Goal: Use online tool/utility: Utilize a website feature to perform a specific function

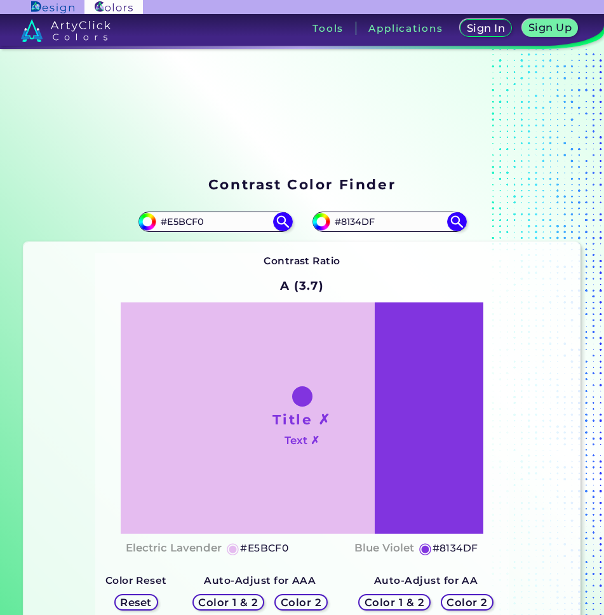
click at [238, 220] on input "#E5BCF0" at bounding box center [215, 221] width 118 height 17
type input "#3e5c3a"
click at [281, 220] on img at bounding box center [283, 222] width 22 height 22
type input "#3e5c3a"
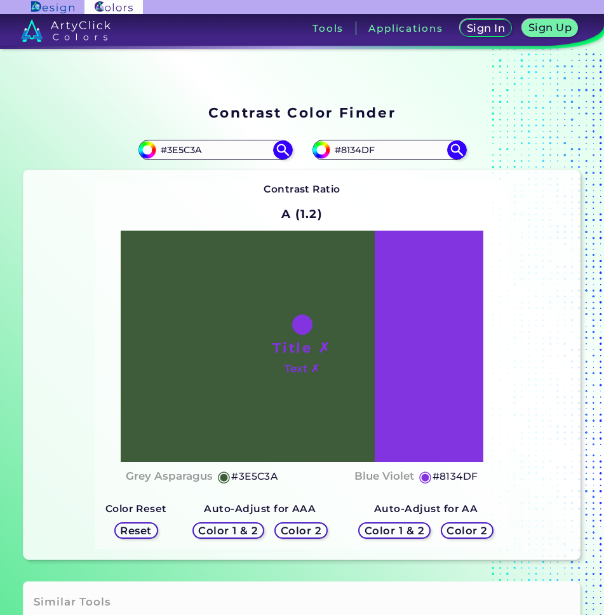
scroll to position [127, 0]
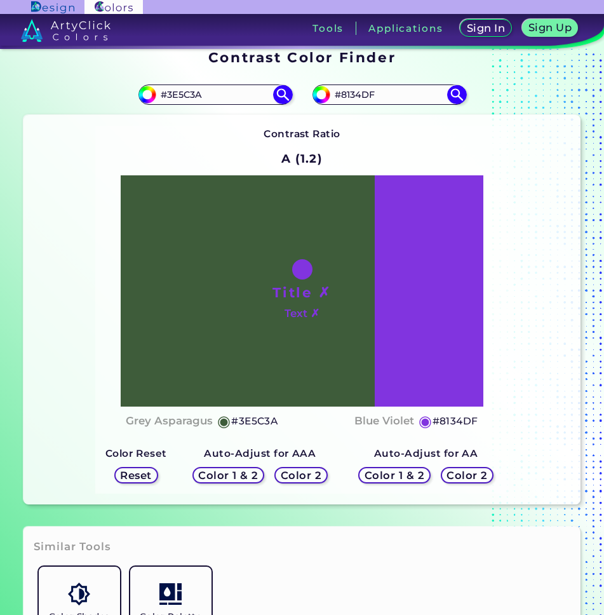
click at [295, 474] on h5 "Color 2" at bounding box center [300, 475] width 43 height 11
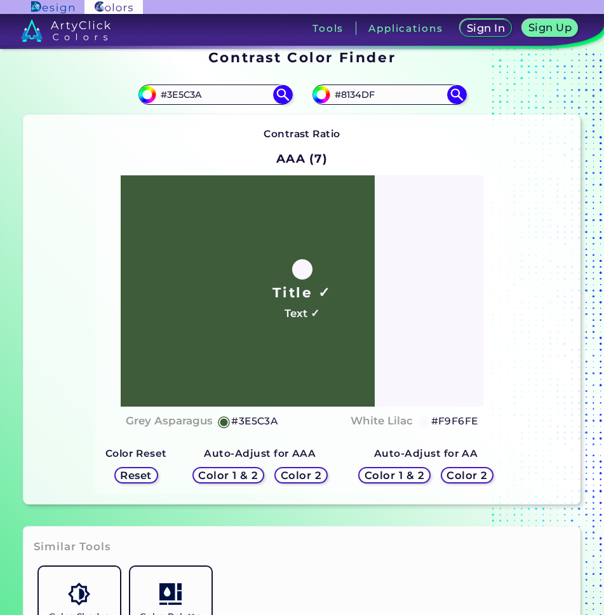
click at [465, 418] on h5 "#F9F6FE" at bounding box center [454, 421] width 47 height 17
click at [465, 418] on h5 "#F9F6FE copied" at bounding box center [454, 421] width 47 height 17
copy h5 "F9F6FE copied"
click at [465, 418] on h5 "#F9F6FE copied copied" at bounding box center [454, 421] width 47 height 17
copy h5 "#F9F6FE"
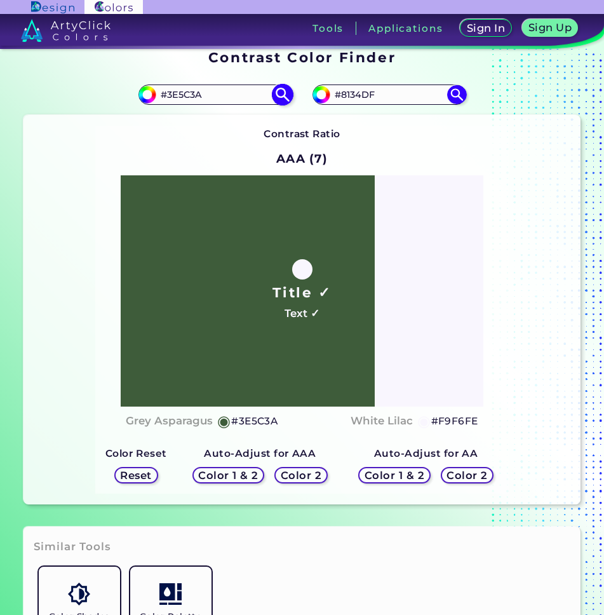
click at [241, 93] on input "#3E5C3A" at bounding box center [215, 94] width 118 height 17
paste input "cb8f2a"
type input "#cb8f2a"
click at [307, 473] on h5 "Color 2" at bounding box center [301, 475] width 41 height 10
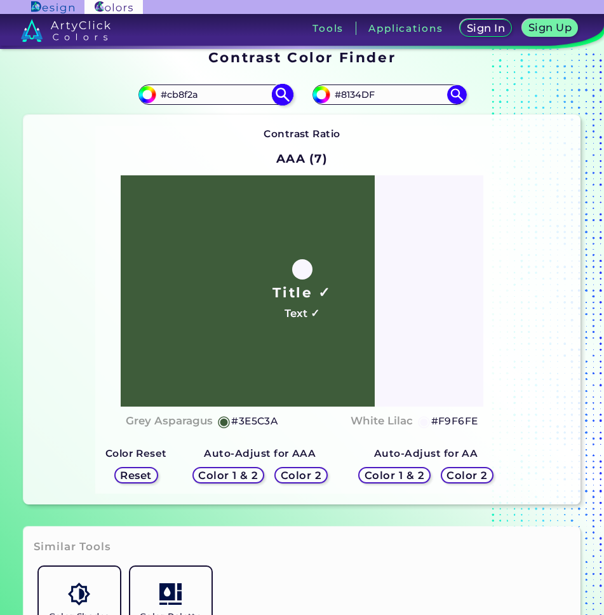
click at [279, 90] on img at bounding box center [283, 95] width 22 height 22
type input "#cb8f2a"
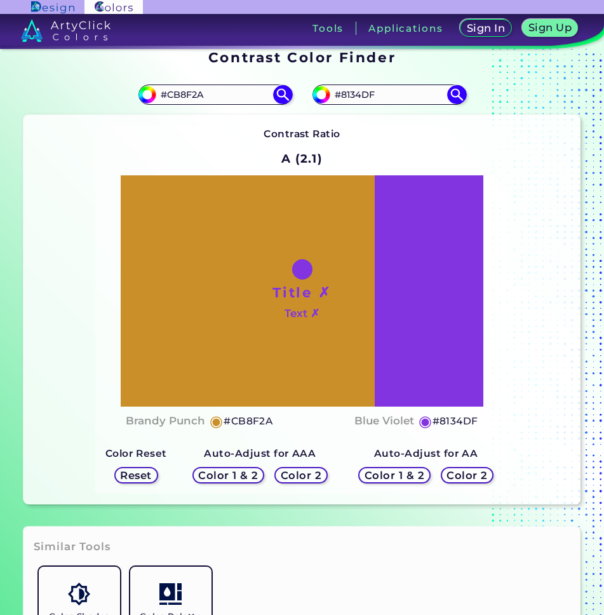
click at [292, 474] on h5 "Color 2" at bounding box center [301, 475] width 41 height 10
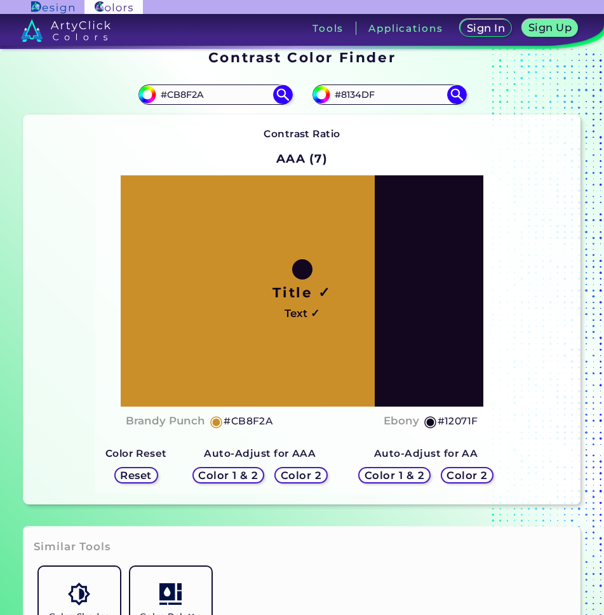
click at [458, 420] on h5 "#12071F" at bounding box center [457, 421] width 41 height 17
click at [237, 95] on input "#CB8F2A" at bounding box center [215, 94] width 118 height 17
paste input "3e5c3a"
type input "#3e5c3a"
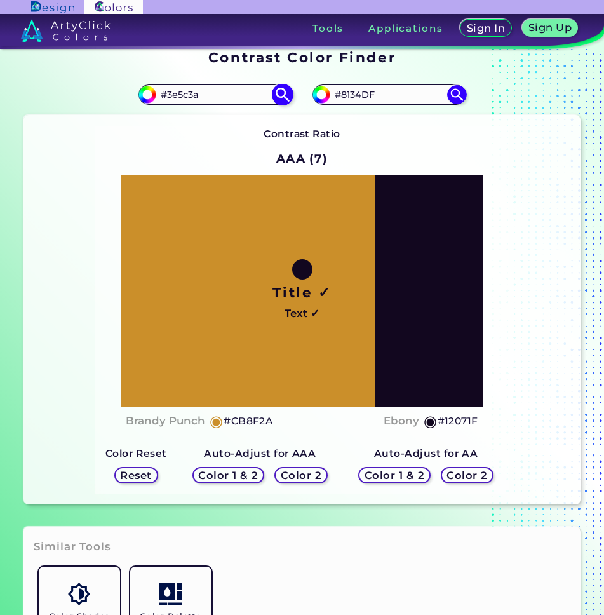
click at [285, 97] on img at bounding box center [283, 95] width 22 height 22
type input "#3e5c3a"
type input "#3E5C3A"
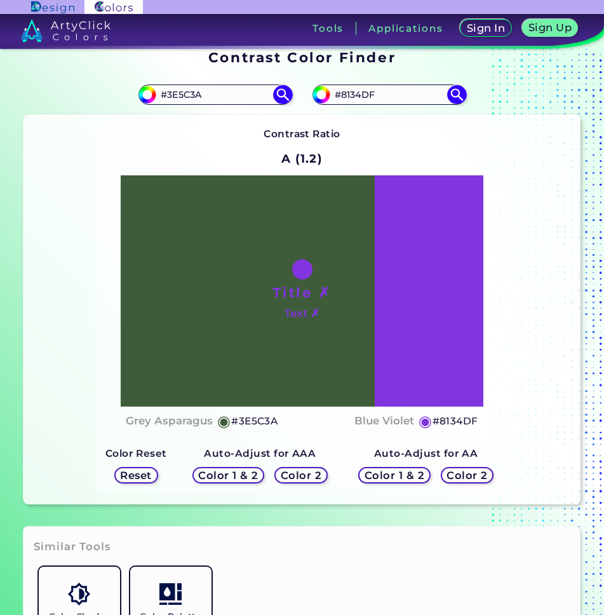
click at [310, 472] on h5 "Color 2" at bounding box center [301, 475] width 41 height 10
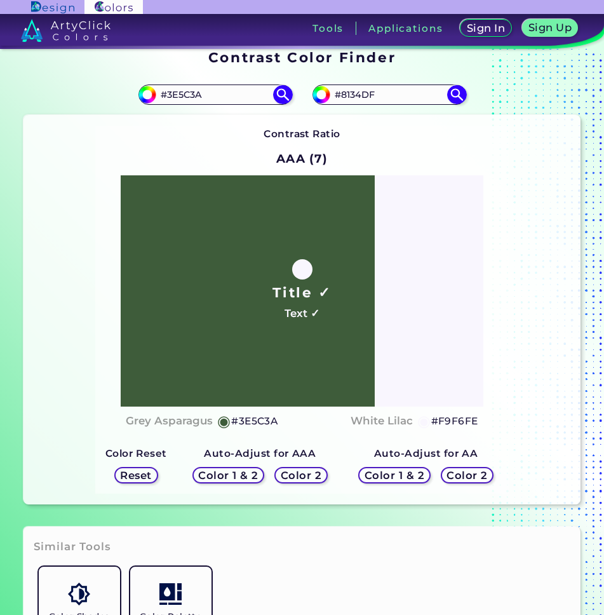
click at [458, 418] on h5 "#F9F6FE" at bounding box center [454, 421] width 47 height 17
